Goal: Task Accomplishment & Management: Complete application form

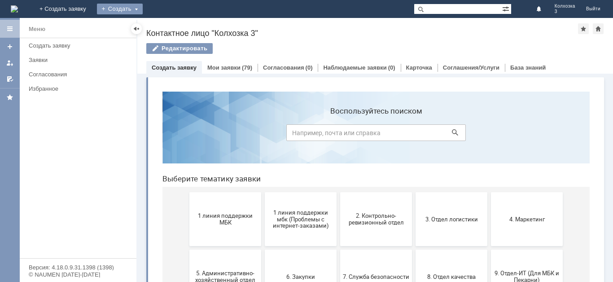
click at [143, 6] on div "Создать" at bounding box center [120, 9] width 46 height 11
click at [167, 22] on link "Заявка" at bounding box center [133, 27] width 68 height 11
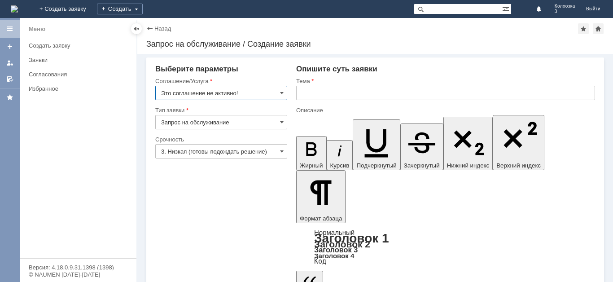
click at [278, 90] on input "Это соглашение не активно!" at bounding box center [221, 93] width 132 height 14
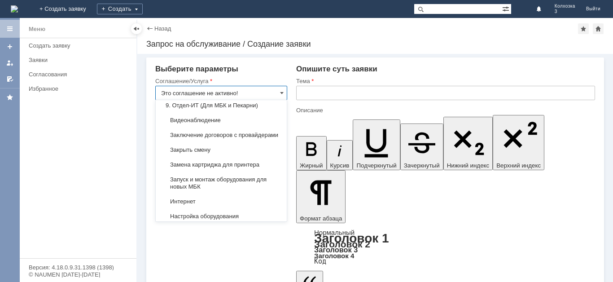
scroll to position [935, 0]
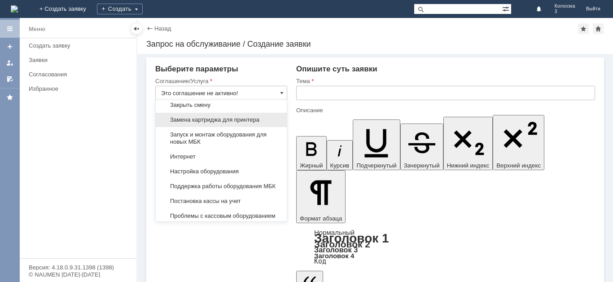
click at [259, 123] on span "Замена картриджа для принтера" at bounding box center [221, 119] width 120 height 7
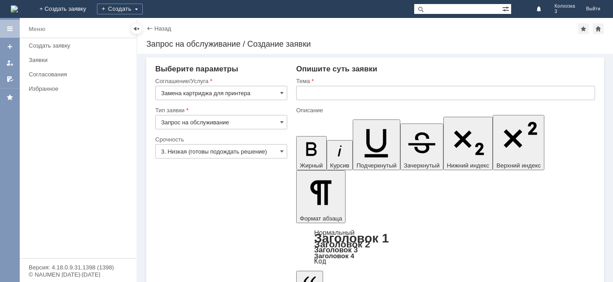
type input "Замена картриджа для принтера"
click at [279, 151] on input "3. Низкая (готовы подождать решение)" at bounding box center [221, 151] width 132 height 14
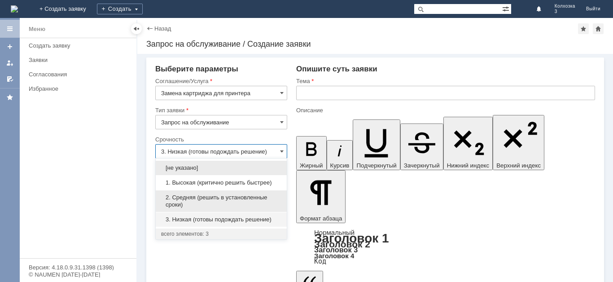
click at [222, 197] on span "2. Средняя (решить в установленные сроки)" at bounding box center [221, 201] width 120 height 14
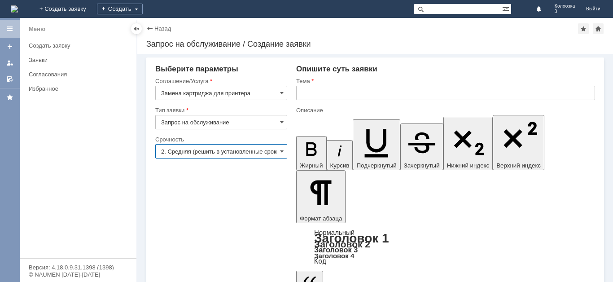
type input "2. Средняя (решить в установленные сроки)"
click at [307, 94] on input "text" at bounding box center [445, 93] width 299 height 14
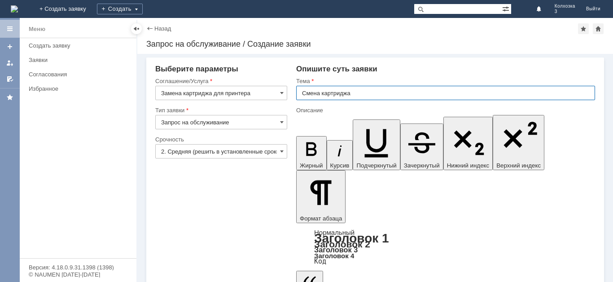
type input "Смена картриджа"
